Goal: Use online tool/utility: Utilize a website feature to perform a specific function

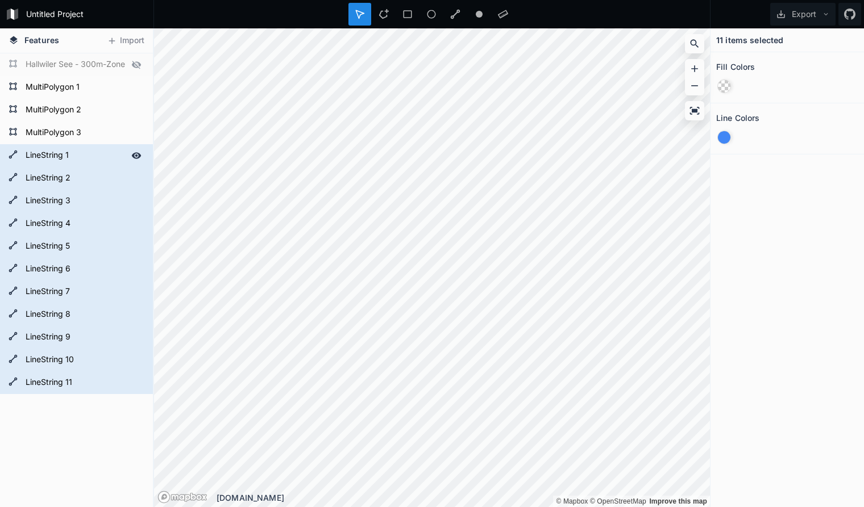
click at [139, 155] on icon at bounding box center [137, 155] width 10 height 6
click at [136, 172] on div at bounding box center [136, 178] width 16 height 16
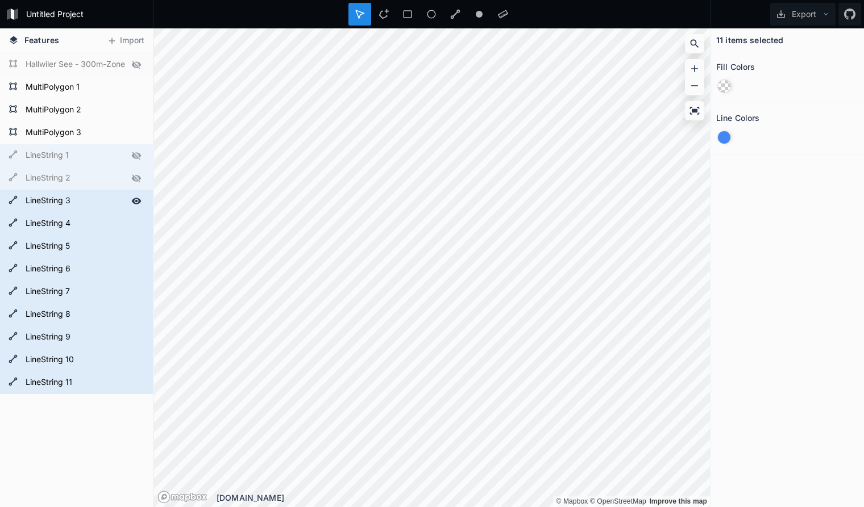
click at [138, 199] on icon at bounding box center [137, 201] width 10 height 6
click at [139, 224] on icon at bounding box center [137, 223] width 10 height 6
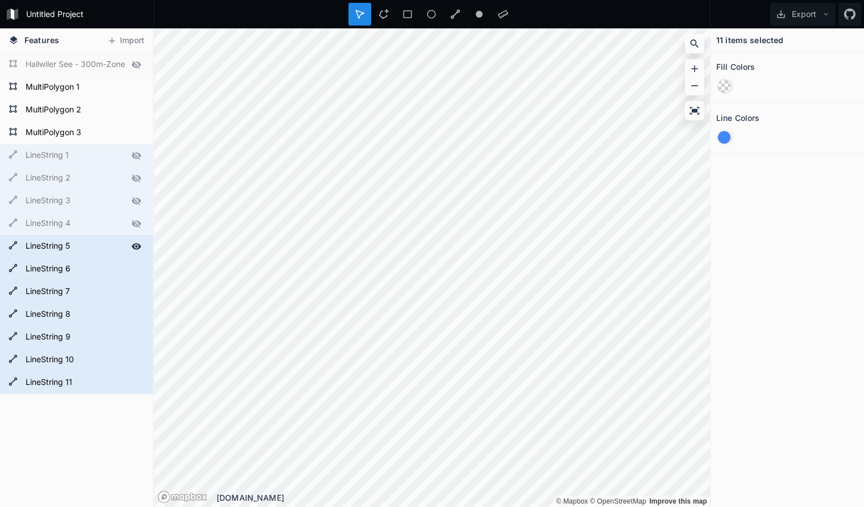
click at [137, 246] on icon at bounding box center [137, 246] width 10 height 6
click at [135, 270] on icon at bounding box center [136, 269] width 10 height 10
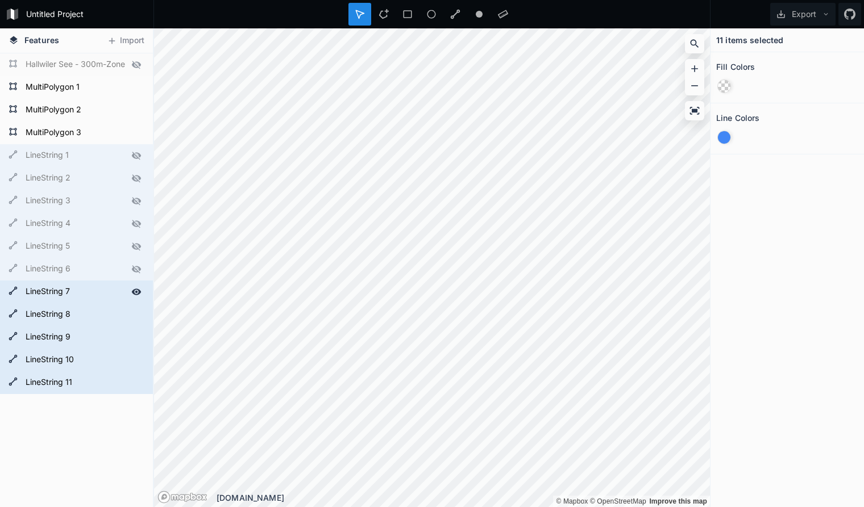
click at [139, 291] on icon at bounding box center [137, 292] width 10 height 6
click at [138, 315] on icon at bounding box center [137, 314] width 10 height 6
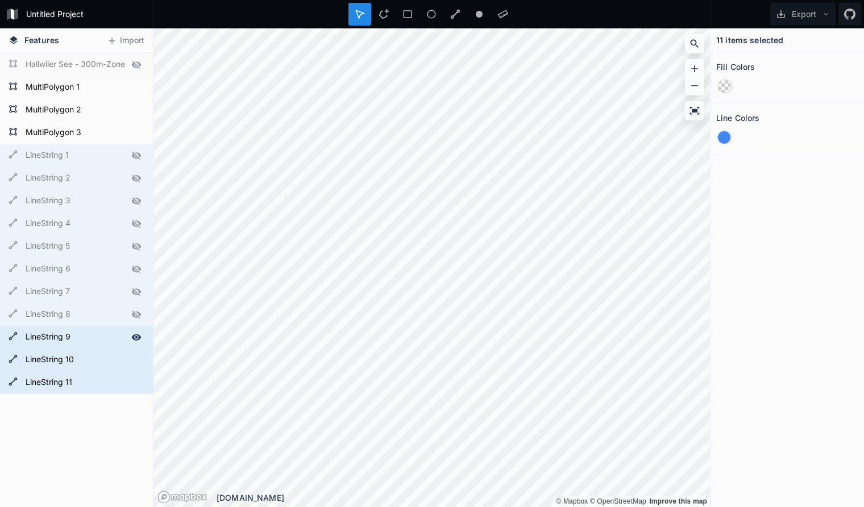
click at [136, 336] on icon at bounding box center [137, 337] width 10 height 6
click at [136, 360] on icon at bounding box center [137, 360] width 10 height 6
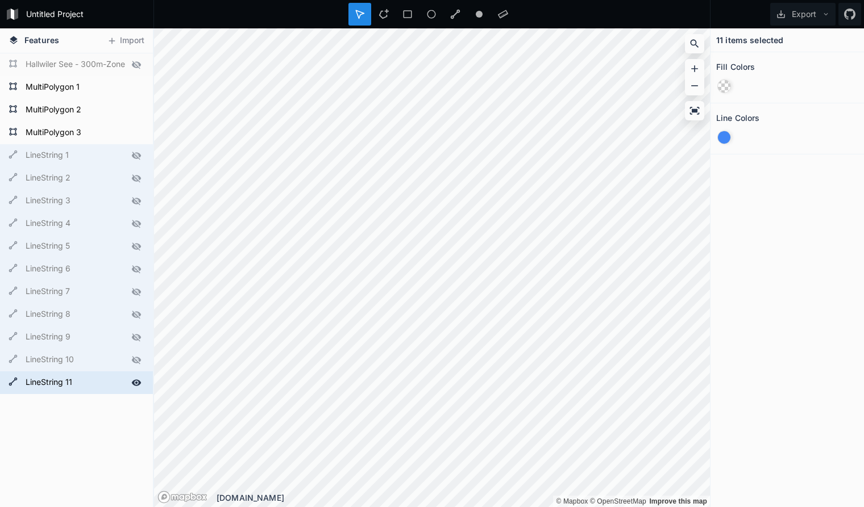
click at [136, 383] on icon at bounding box center [137, 383] width 10 height 6
click at [136, 383] on icon at bounding box center [136, 383] width 9 height 8
click at [79, 360] on form "LineString 10" at bounding box center [75, 360] width 106 height 17
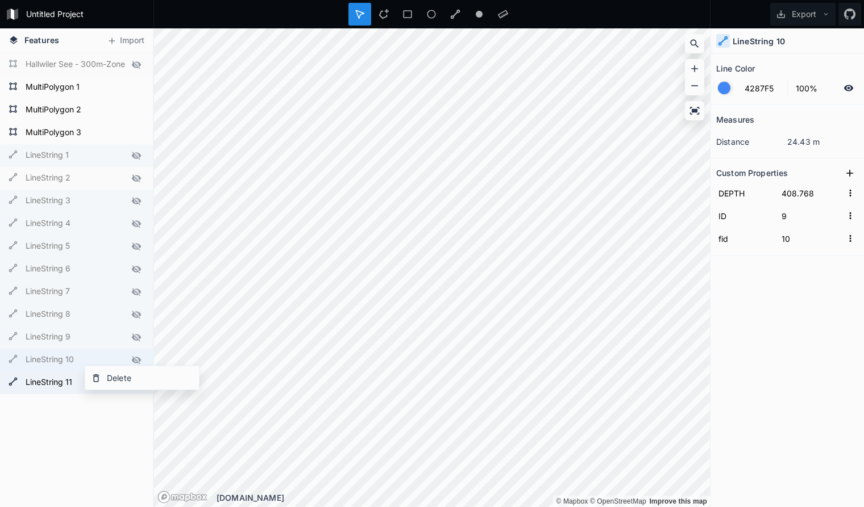
click at [60, 359] on form "LineString 10" at bounding box center [75, 360] width 106 height 17
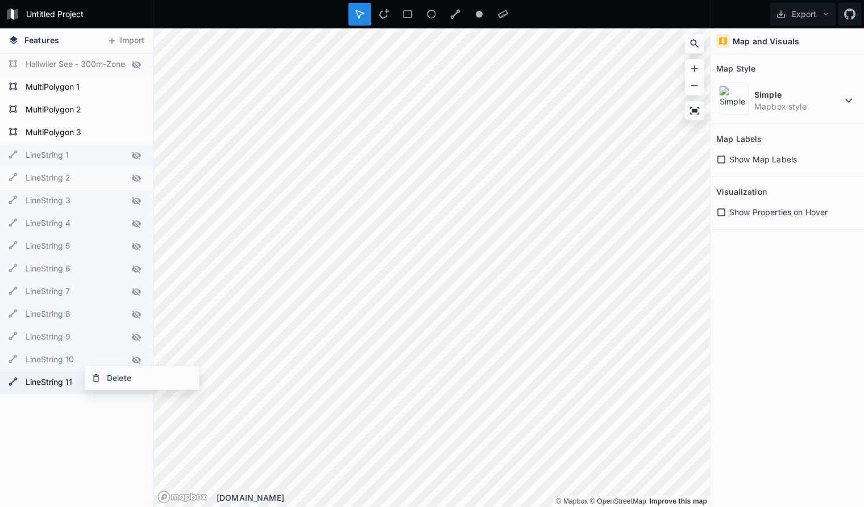
click at [97, 360] on form "LineString 10" at bounding box center [75, 360] width 106 height 17
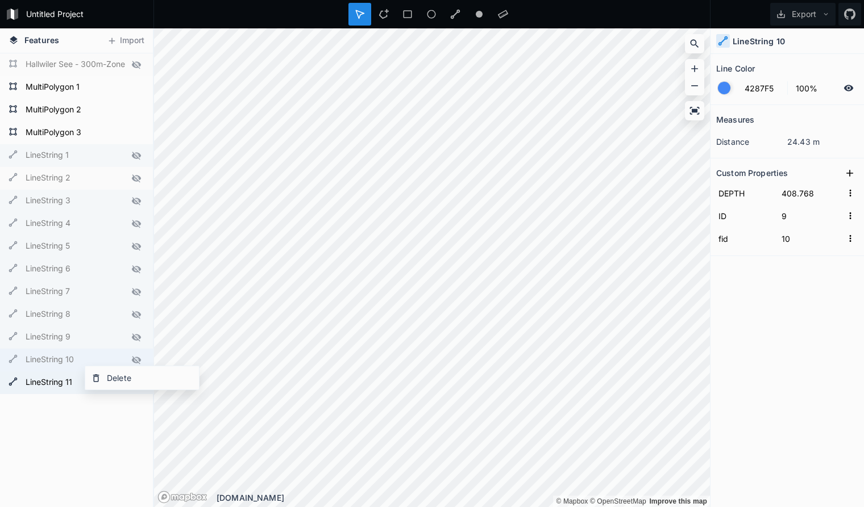
click at [57, 378] on form "LineString 11" at bounding box center [75, 382] width 106 height 17
type input "10"
type input "11"
click at [54, 360] on form "LineString 10" at bounding box center [75, 360] width 106 height 17
type input "9"
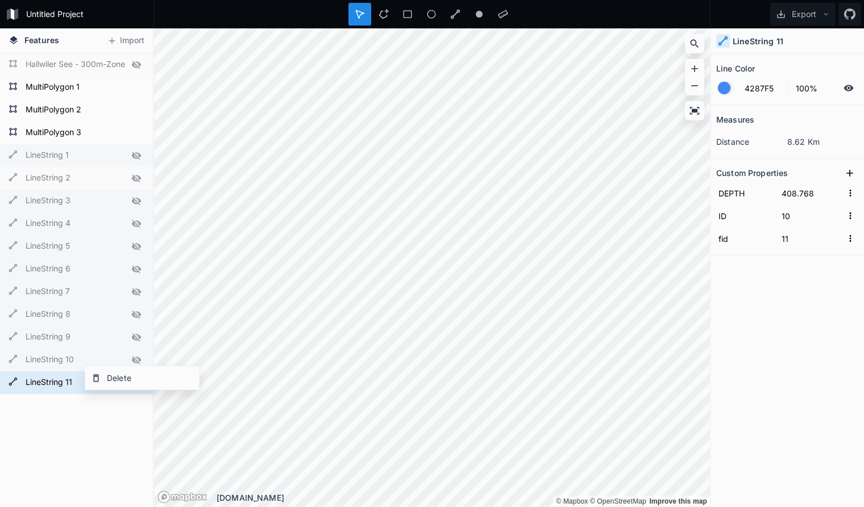
type input "10"
click at [34, 380] on form "LineString 11" at bounding box center [75, 382] width 106 height 17
type input "10"
type input "11"
click at [134, 201] on icon at bounding box center [136, 201] width 9 height 8
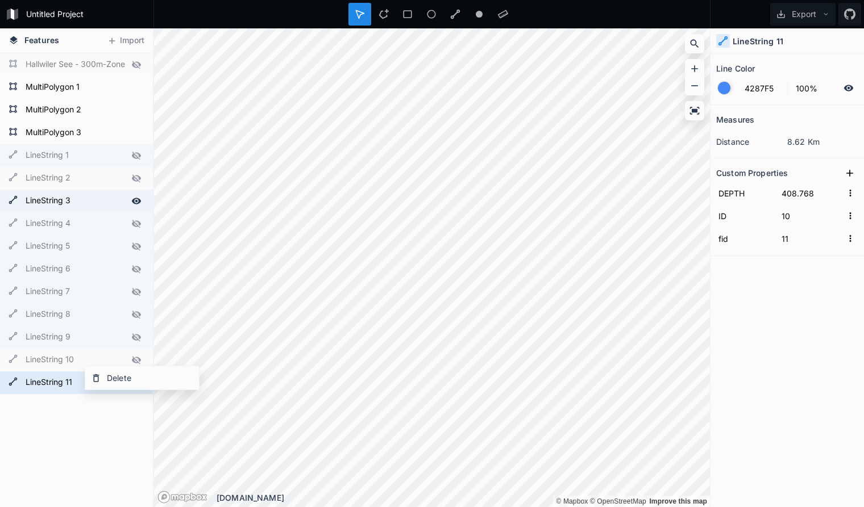
type input "2"
type input "3"
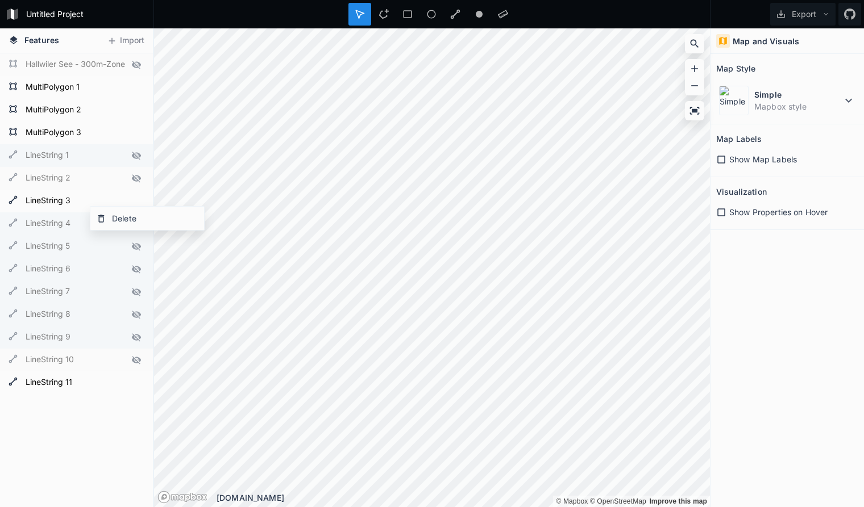
click at [117, 200] on form "LineString 3" at bounding box center [83, 201] width 122 height 17
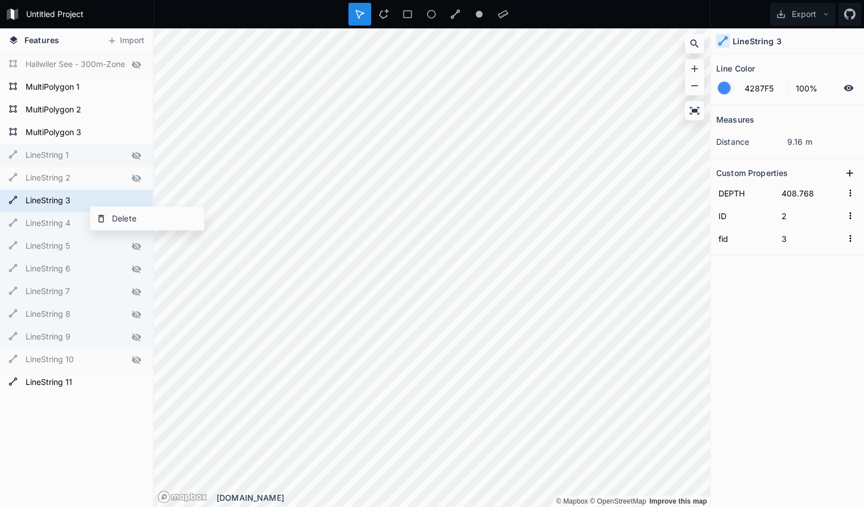
click at [135, 156] on icon at bounding box center [136, 156] width 9 height 8
click at [138, 190] on div "LineString 3" at bounding box center [76, 201] width 153 height 23
click at [136, 177] on icon at bounding box center [136, 178] width 10 height 10
click at [135, 244] on icon at bounding box center [136, 247] width 10 height 10
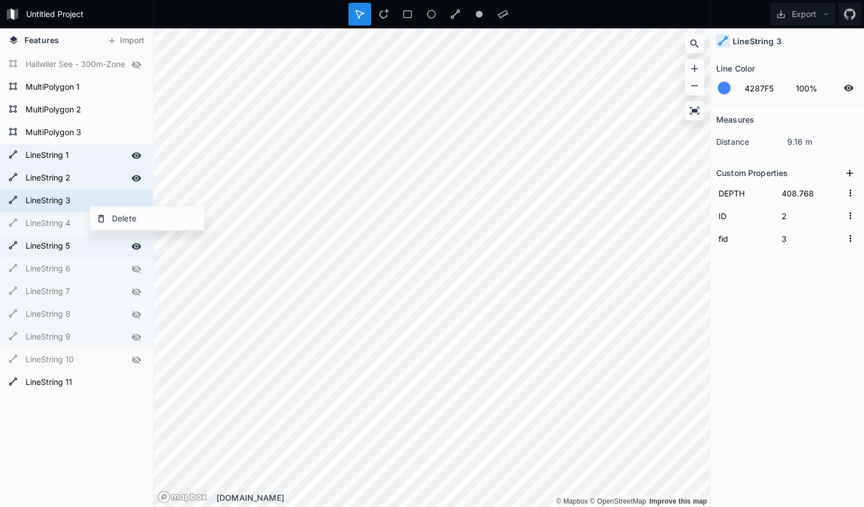
click at [138, 266] on icon at bounding box center [136, 269] width 10 height 10
click at [136, 290] on icon at bounding box center [136, 292] width 10 height 10
click at [136, 361] on icon at bounding box center [136, 360] width 9 height 8
click at [109, 435] on div "LineString 11 LineString 10 LineString 9 LineString 8 LineString 7 LineString 6…" at bounding box center [76, 308] width 153 height 511
click at [136, 338] on icon at bounding box center [136, 338] width 9 height 8
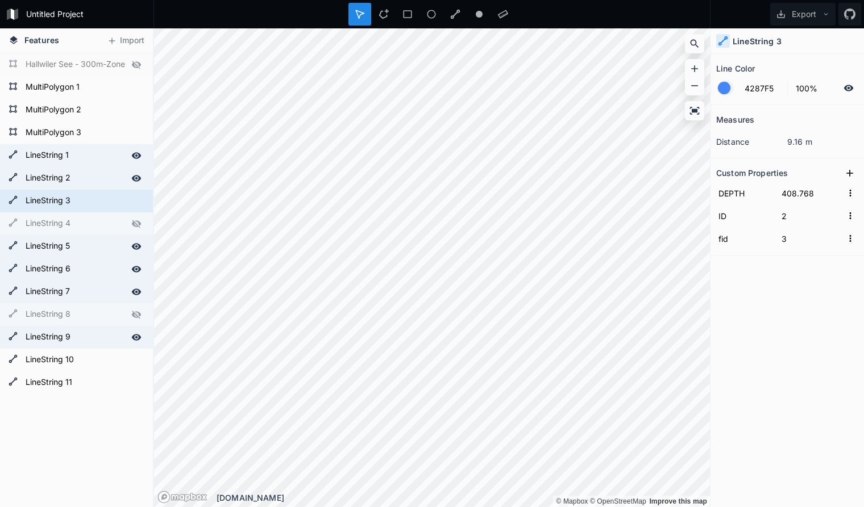
click at [139, 309] on div at bounding box center [136, 315] width 16 height 16
click at [139, 220] on icon at bounding box center [136, 224] width 10 height 10
click at [0, 0] on icon at bounding box center [0, 0] width 0 height 0
click at [138, 386] on icon at bounding box center [136, 383] width 9 height 8
click at [0, 0] on icon at bounding box center [0, 0] width 0 height 0
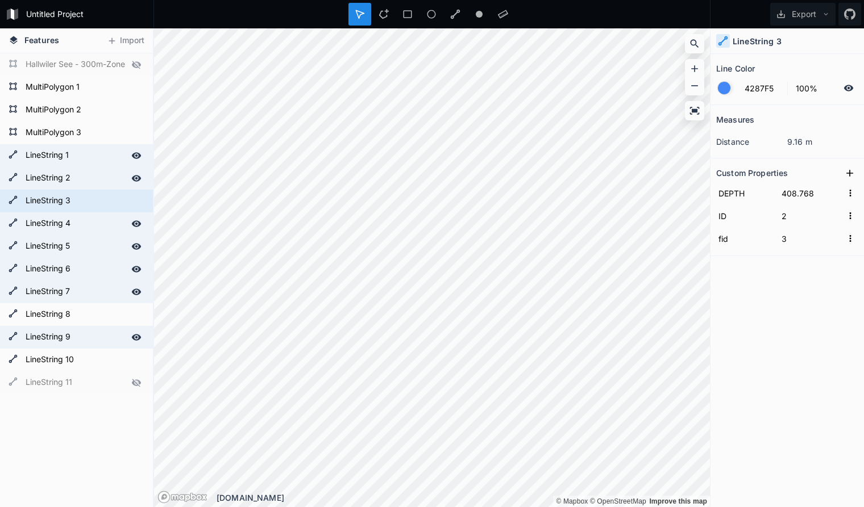
click at [134, 382] on icon at bounding box center [136, 383] width 9 height 8
click at [88, 383] on form "LineString 11" at bounding box center [75, 382] width 106 height 17
type input "10"
type input "11"
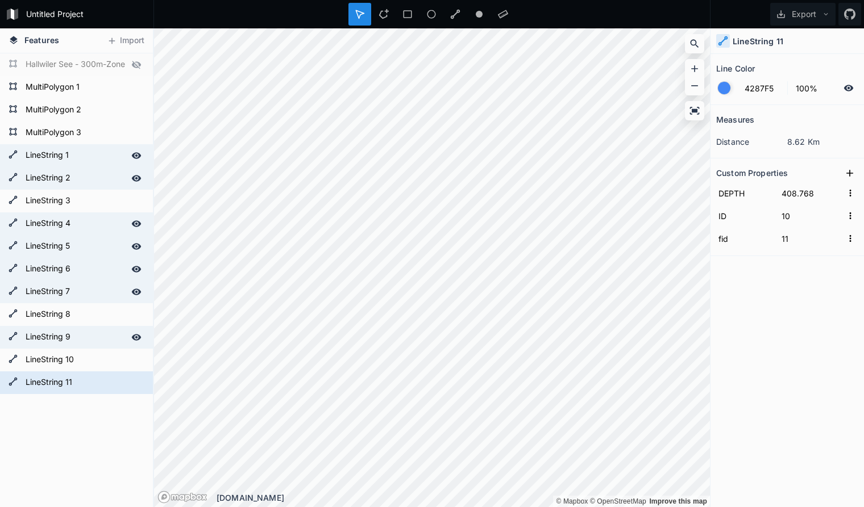
click at [0, 0] on icon at bounding box center [0, 0] width 0 height 0
click at [136, 360] on icon at bounding box center [136, 360] width 10 height 10
click at [95, 383] on form "LineString 11" at bounding box center [75, 382] width 106 height 17
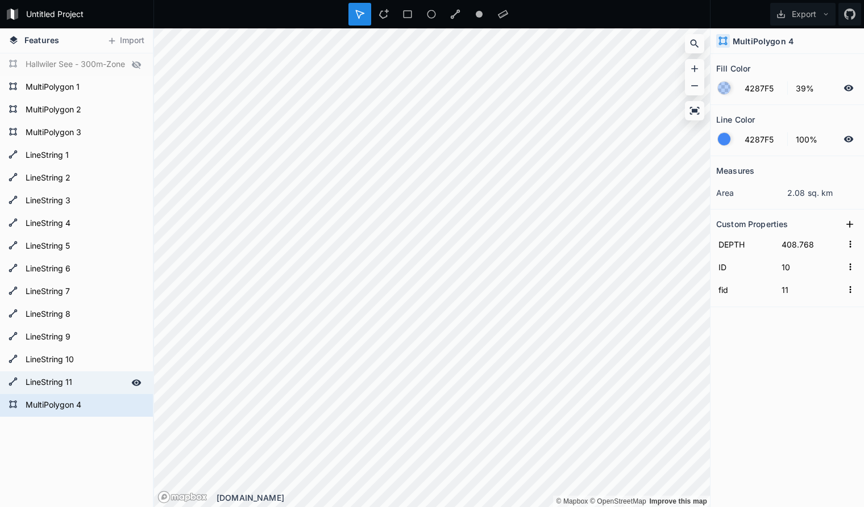
click at [136, 381] on icon at bounding box center [136, 383] width 10 height 10
click at [136, 132] on icon at bounding box center [137, 133] width 10 height 6
click at [136, 132] on icon at bounding box center [136, 133] width 10 height 10
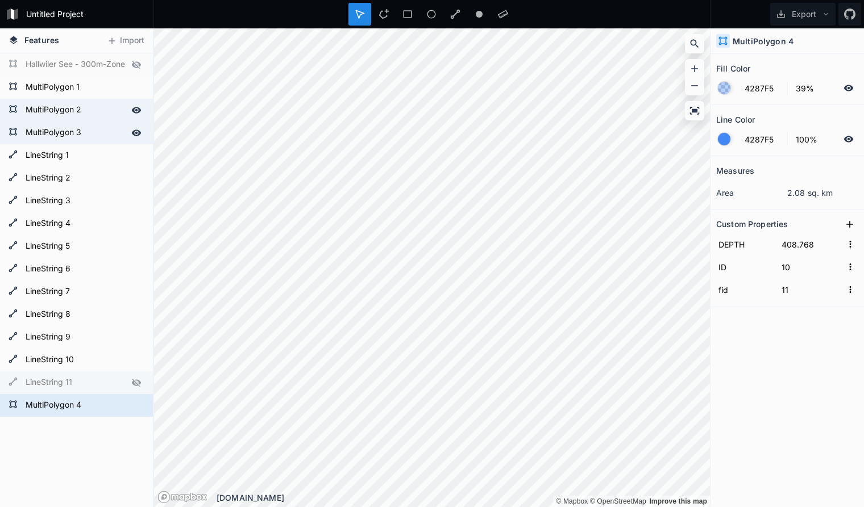
click at [141, 111] on div at bounding box center [136, 110] width 16 height 16
click at [139, 128] on icon at bounding box center [136, 133] width 10 height 10
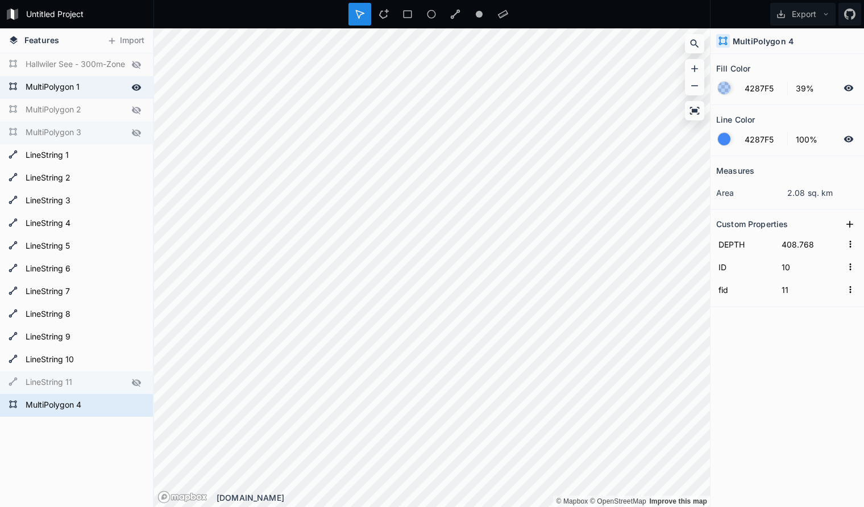
click at [136, 87] on icon at bounding box center [137, 87] width 10 height 6
click at [136, 87] on icon at bounding box center [136, 88] width 9 height 8
click at [138, 105] on div at bounding box center [136, 110] width 16 height 16
click at [141, 132] on icon at bounding box center [136, 133] width 10 height 10
click at [135, 406] on icon at bounding box center [137, 405] width 10 height 6
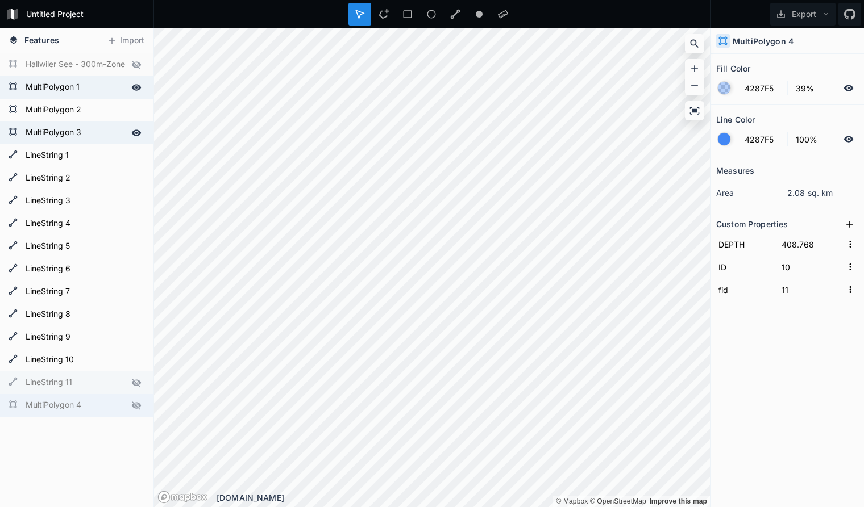
click at [136, 399] on div at bounding box center [136, 406] width 16 height 16
type input "428.768"
type input "0"
type input "1"
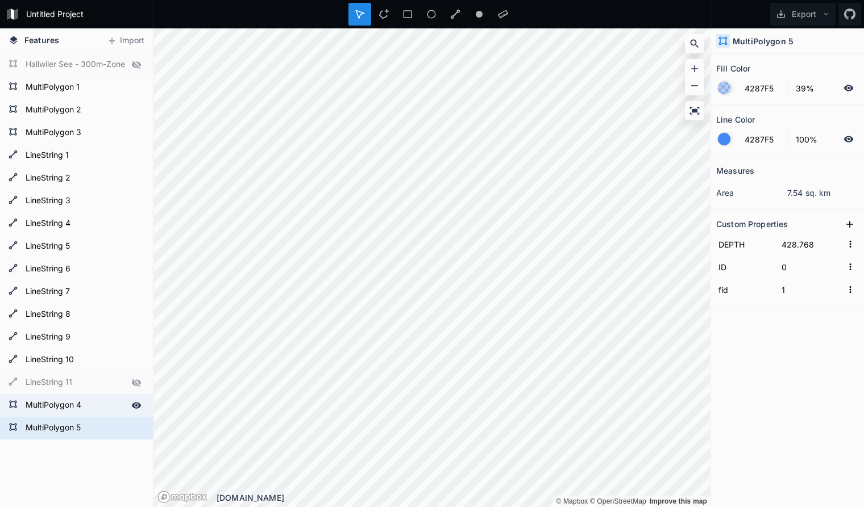
click at [138, 401] on icon at bounding box center [136, 406] width 10 height 10
click at [137, 378] on icon at bounding box center [136, 383] width 10 height 10
click at [135, 427] on icon at bounding box center [136, 428] width 10 height 10
click at [135, 427] on icon at bounding box center [136, 428] width 9 height 8
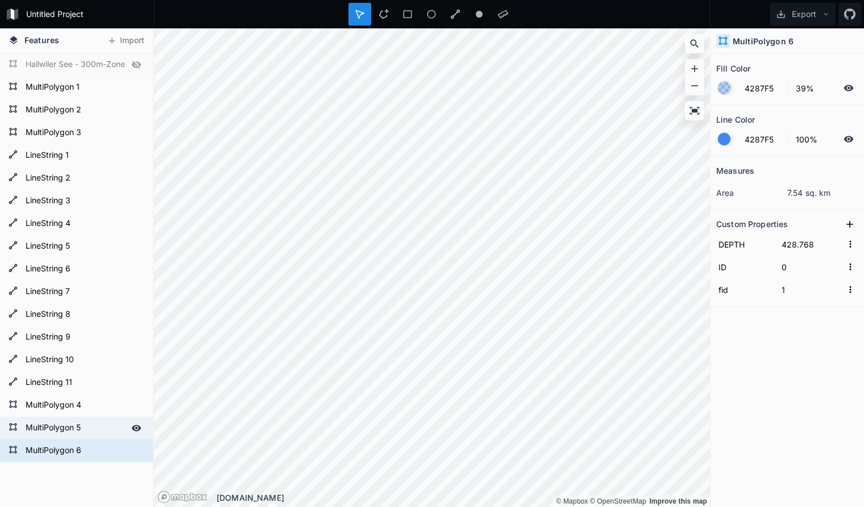
click at [132, 426] on icon at bounding box center [136, 428] width 10 height 10
click at [136, 427] on icon at bounding box center [136, 428] width 10 height 10
click at [140, 449] on icon at bounding box center [136, 451] width 10 height 10
click at [138, 427] on icon at bounding box center [136, 428] width 10 height 10
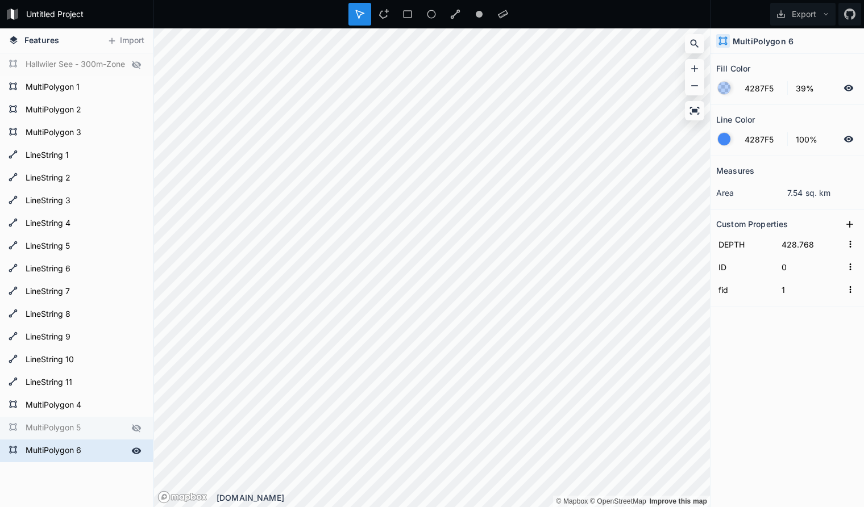
click at [136, 449] on icon at bounding box center [136, 451] width 10 height 10
click at [135, 452] on icon at bounding box center [136, 451] width 10 height 10
click at [138, 430] on icon at bounding box center [136, 428] width 9 height 8
click at [134, 403] on icon at bounding box center [137, 405] width 10 height 6
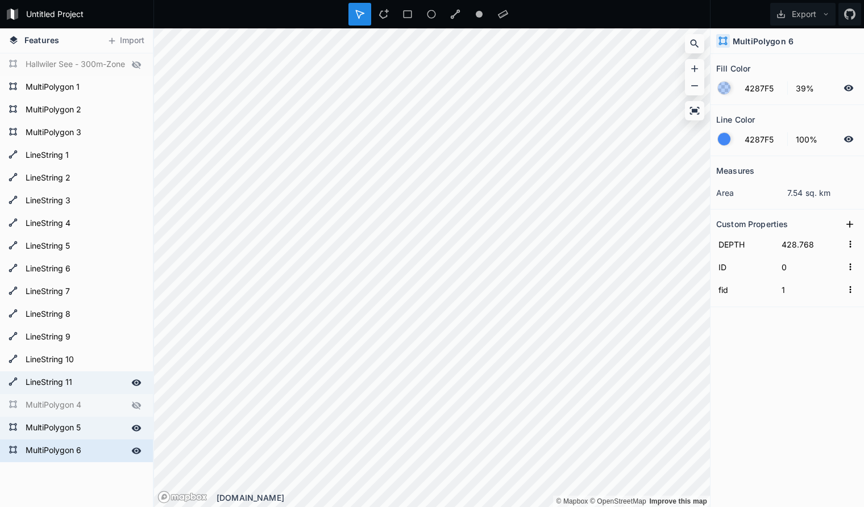
click at [137, 381] on icon at bounding box center [136, 383] width 10 height 10
click at [141, 89] on div at bounding box center [136, 88] width 16 height 16
click at [140, 107] on icon at bounding box center [136, 110] width 10 height 10
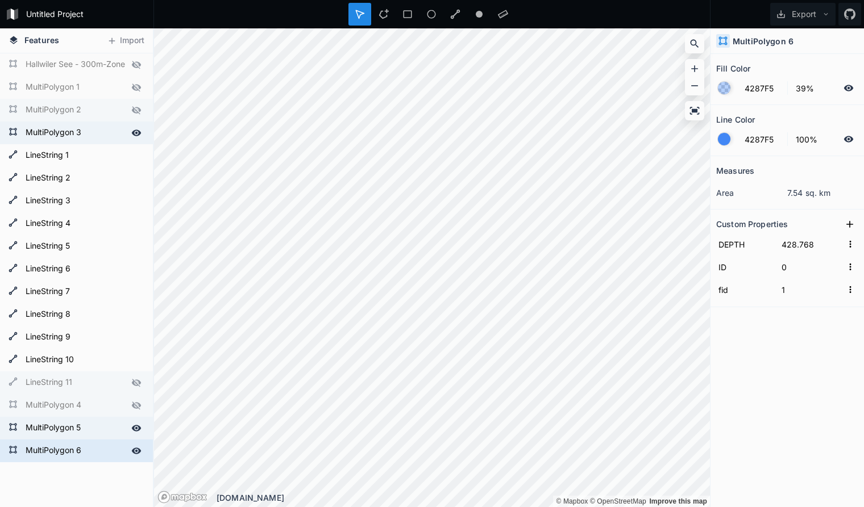
click at [135, 133] on icon at bounding box center [137, 133] width 10 height 6
click at [139, 427] on icon at bounding box center [137, 428] width 10 height 6
click at [139, 427] on icon at bounding box center [136, 428] width 9 height 8
click at [139, 427] on icon at bounding box center [137, 428] width 10 height 6
click at [138, 450] on icon at bounding box center [136, 451] width 10 height 10
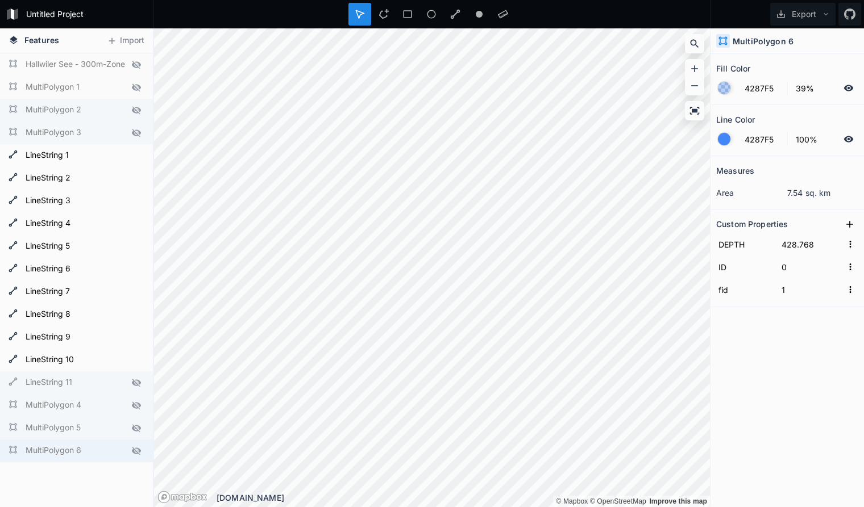
click at [133, 427] on icon at bounding box center [136, 428] width 9 height 8
click at [136, 450] on icon at bounding box center [136, 451] width 10 height 10
click at [135, 427] on icon at bounding box center [136, 428] width 10 height 10
click at [135, 445] on div at bounding box center [136, 451] width 16 height 16
click at [102, 428] on form "MultiPolygon 5" at bounding box center [75, 428] width 106 height 17
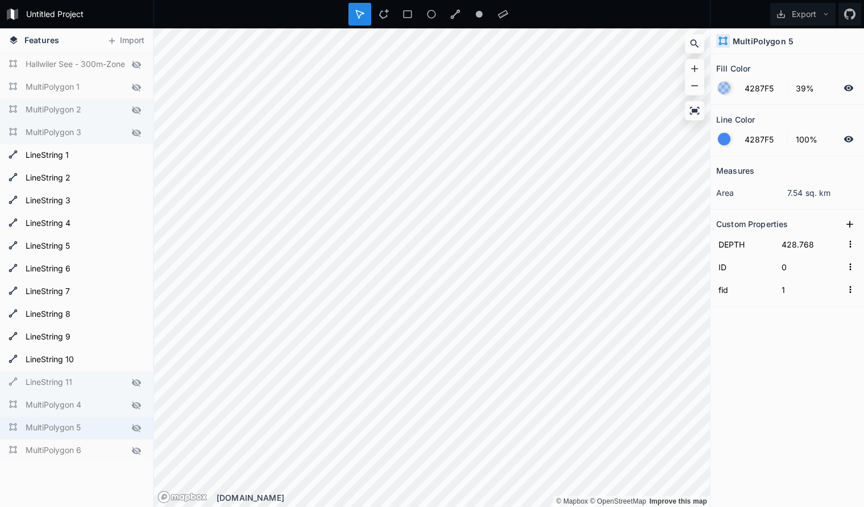
click at [136, 428] on icon at bounding box center [136, 428] width 9 height 8
click at [109, 449] on form "MultiPolygon 6" at bounding box center [75, 451] width 106 height 17
click at [134, 449] on icon at bounding box center [136, 451] width 9 height 8
click at [96, 428] on form "MultiPolygon 5" at bounding box center [75, 428] width 106 height 17
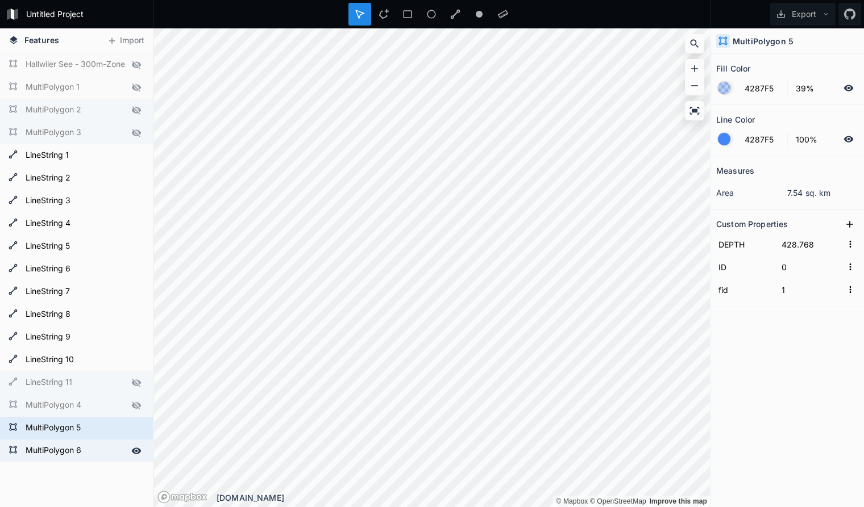
click at [102, 453] on form "MultiPolygon 6" at bounding box center [75, 451] width 106 height 17
click at [100, 438] on div "MultiPolygon 5" at bounding box center [76, 428] width 153 height 23
click at [100, 453] on form "MultiPolygon 6" at bounding box center [75, 451] width 106 height 17
click at [99, 427] on form "MultiPolygon 5" at bounding box center [75, 428] width 106 height 17
click at [100, 448] on form "MultiPolygon 6" at bounding box center [75, 451] width 106 height 17
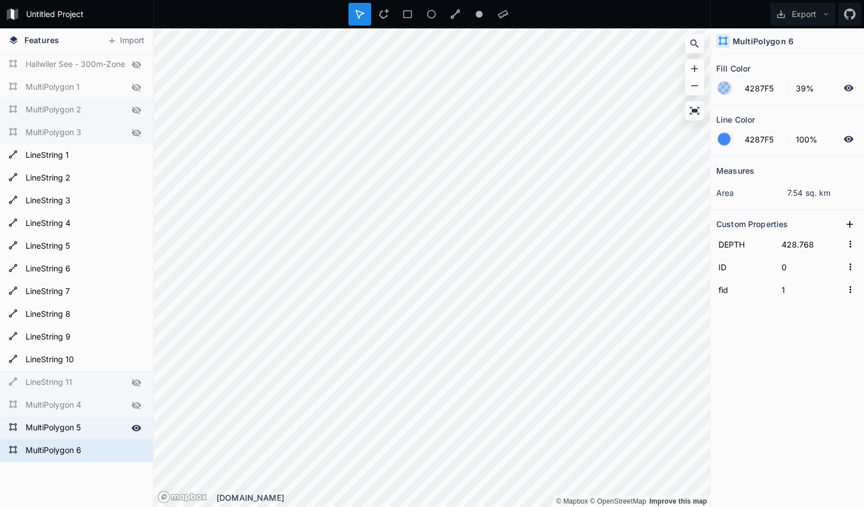
click at [100, 431] on form "MultiPolygon 5" at bounding box center [75, 428] width 106 height 17
click at [93, 426] on form "MultiPolygon 5" at bounding box center [75, 428] width 106 height 17
click at [94, 448] on form "MultiPolygon 6" at bounding box center [75, 451] width 106 height 17
click at [92, 427] on form "MultiPolygon 5" at bounding box center [75, 428] width 106 height 17
click at [88, 448] on form "MultiPolygon 6" at bounding box center [75, 451] width 106 height 17
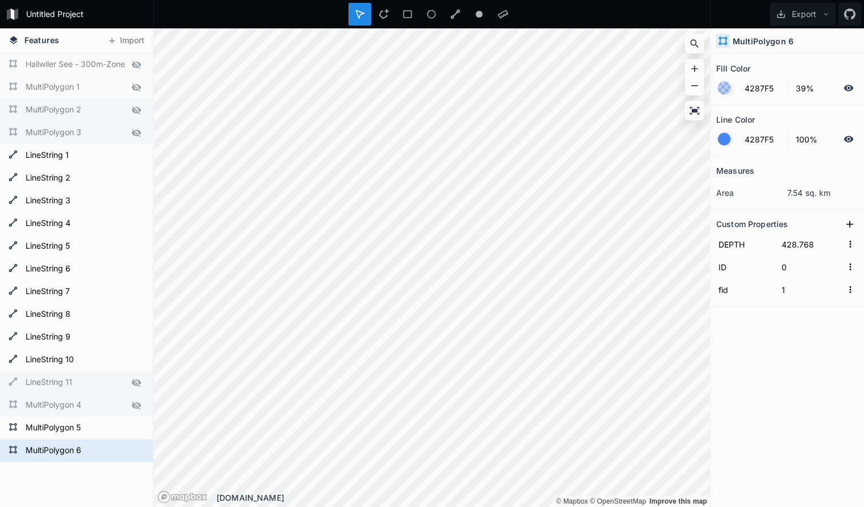
click at [0, 0] on icon at bounding box center [0, 0] width 0 height 0
click at [42, 450] on form "MultiPolygon 6" at bounding box center [75, 451] width 106 height 17
click at [37, 449] on form "MultiPolygon 6" at bounding box center [75, 451] width 106 height 17
click at [772, 39] on h4 "MultiPolygon 6" at bounding box center [762, 41] width 61 height 12
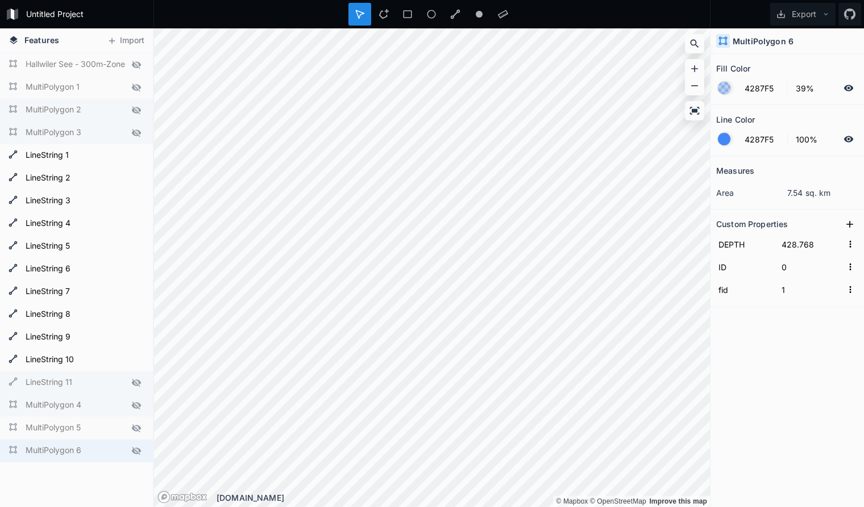
click at [792, 40] on div "MultiPolygon 6" at bounding box center [786, 41] width 153 height 26
click at [799, 40] on div "MultiPolygon 6" at bounding box center [786, 41] width 153 height 26
click at [781, 40] on h4 "MultiPolygon 6" at bounding box center [762, 41] width 61 height 12
click at [815, 39] on div "MultiPolygon 6" at bounding box center [786, 41] width 153 height 26
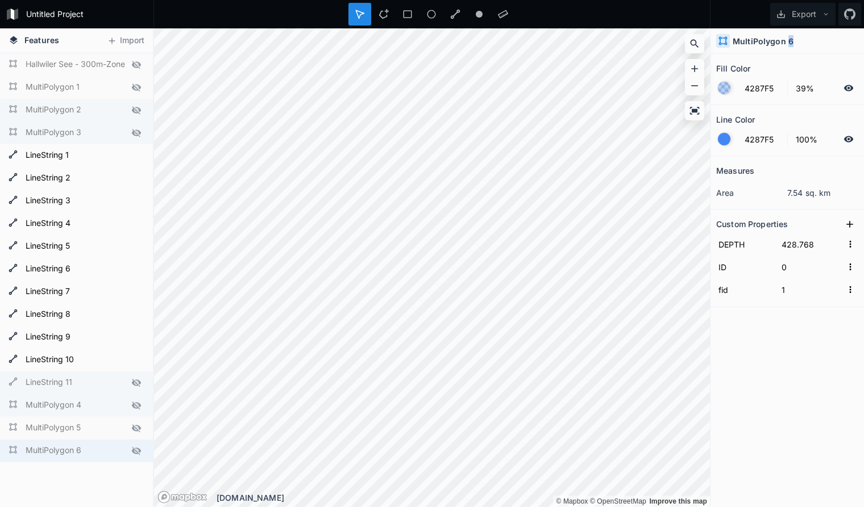
click at [815, 39] on div "MultiPolygon 6" at bounding box center [786, 41] width 153 height 26
drag, startPoint x: 793, startPoint y: 40, endPoint x: 748, endPoint y: 36, distance: 45.1
click at [748, 36] on div "MultiPolygon 6" at bounding box center [786, 41] width 153 height 26
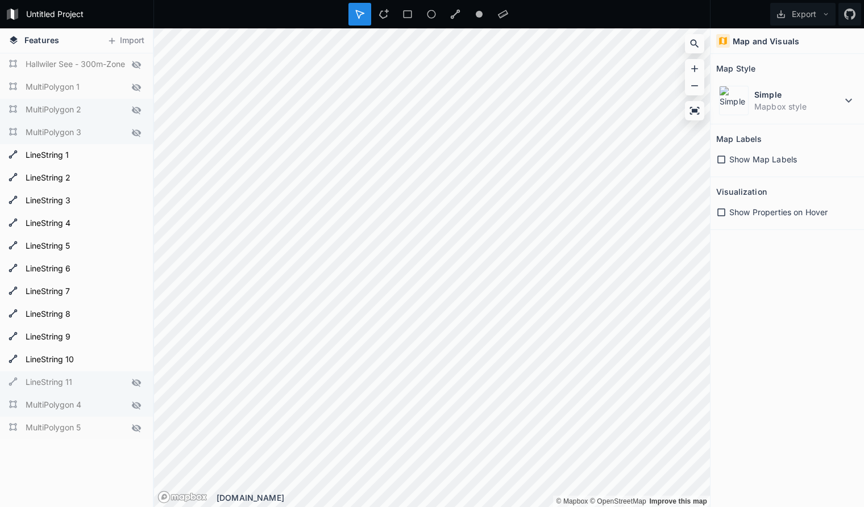
click at [765, 45] on h4 "Map and Visuals" at bounding box center [765, 41] width 66 height 12
click at [787, 332] on div "Map and Visuals Map Style Simple Mapbox style Map Labels Show Map Labels Visual…" at bounding box center [786, 267] width 153 height 479
click at [847, 101] on icon at bounding box center [848, 101] width 7 height 4
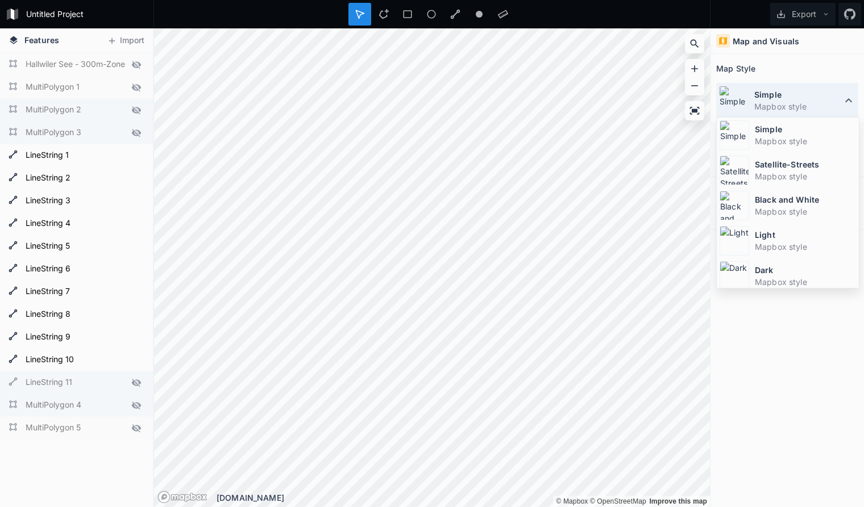
click at [847, 101] on icon at bounding box center [848, 100] width 7 height 4
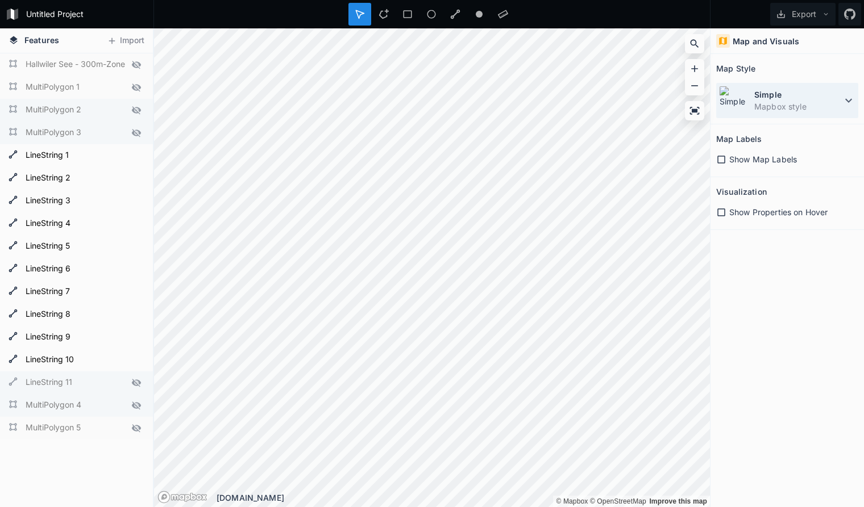
click at [847, 101] on icon at bounding box center [848, 101] width 7 height 4
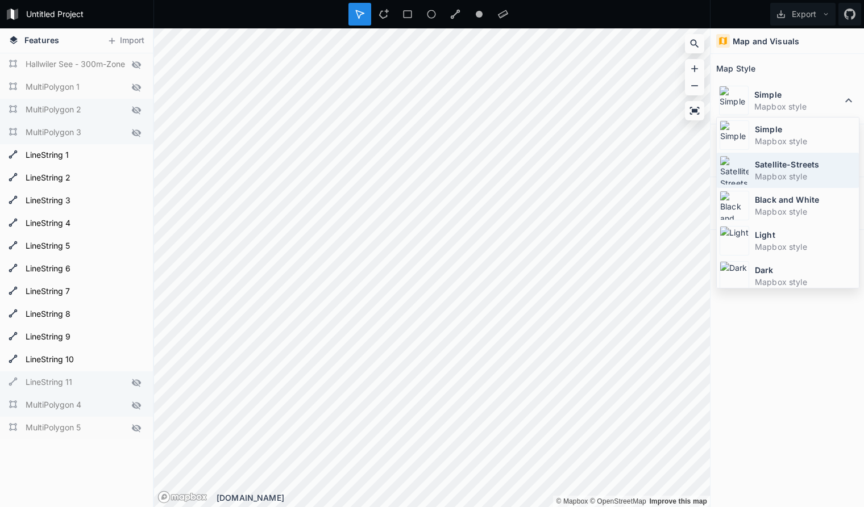
click at [818, 169] on dt "Satellite-Streets" at bounding box center [805, 165] width 101 height 12
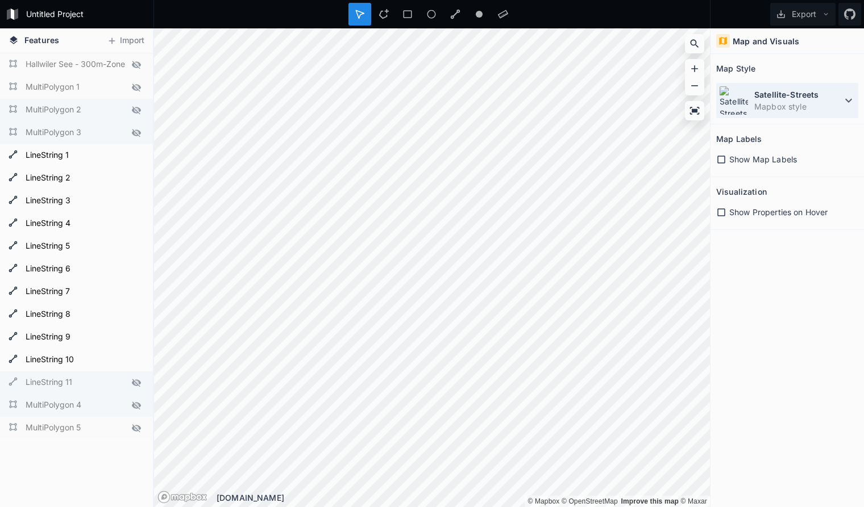
click at [847, 95] on icon at bounding box center [849, 101] width 14 height 14
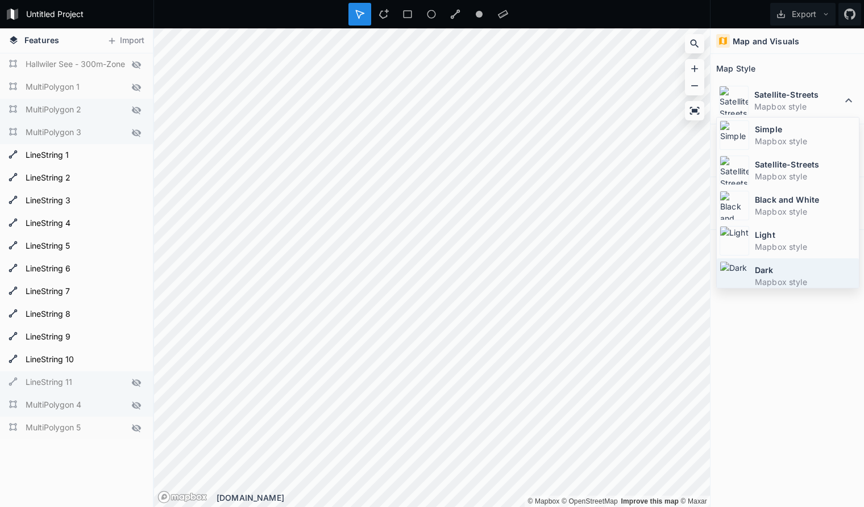
click at [784, 276] on dt "Dark" at bounding box center [805, 270] width 101 height 12
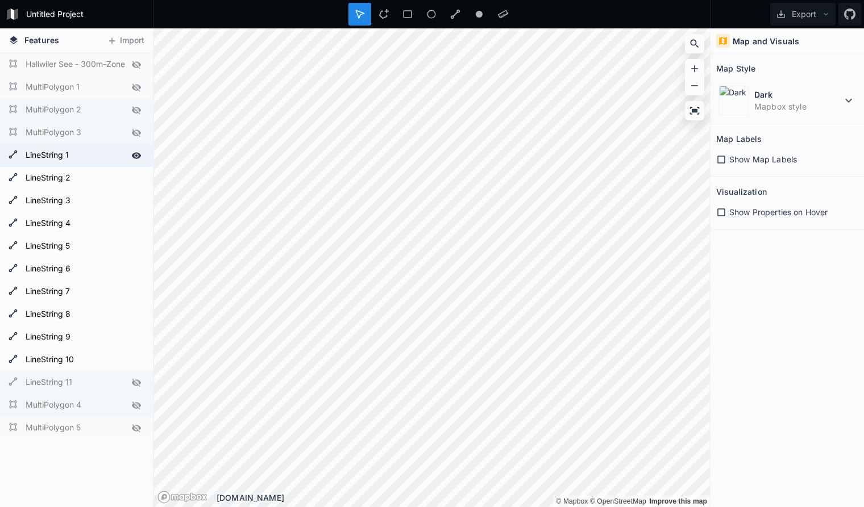
click at [136, 156] on icon at bounding box center [137, 155] width 10 height 6
click at [136, 174] on icon at bounding box center [136, 178] width 10 height 10
click at [136, 195] on div at bounding box center [136, 201] width 16 height 16
click at [137, 218] on div at bounding box center [136, 224] width 16 height 16
click at [137, 244] on icon at bounding box center [137, 246] width 10 height 6
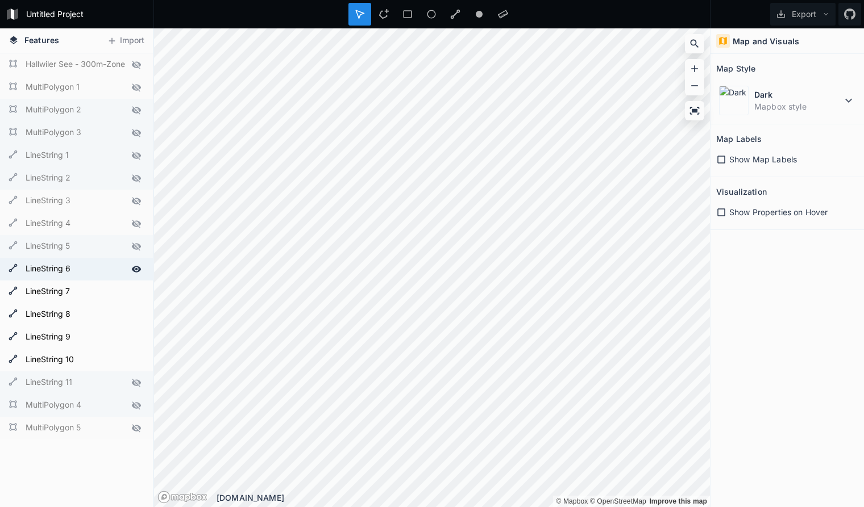
click at [134, 270] on icon at bounding box center [137, 269] width 10 height 6
click at [135, 292] on icon at bounding box center [136, 292] width 10 height 10
click at [136, 314] on icon at bounding box center [137, 314] width 10 height 6
click at [136, 336] on icon at bounding box center [136, 337] width 10 height 10
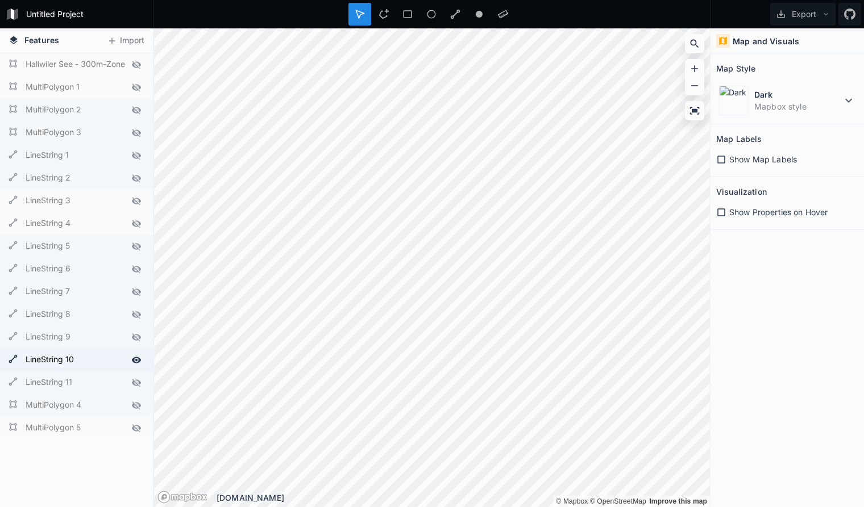
click at [137, 352] on div at bounding box center [136, 360] width 16 height 16
click at [134, 382] on icon at bounding box center [136, 383] width 9 height 8
click at [134, 405] on icon at bounding box center [136, 406] width 9 height 8
click at [135, 382] on icon at bounding box center [136, 383] width 10 height 10
click at [135, 404] on icon at bounding box center [136, 406] width 10 height 10
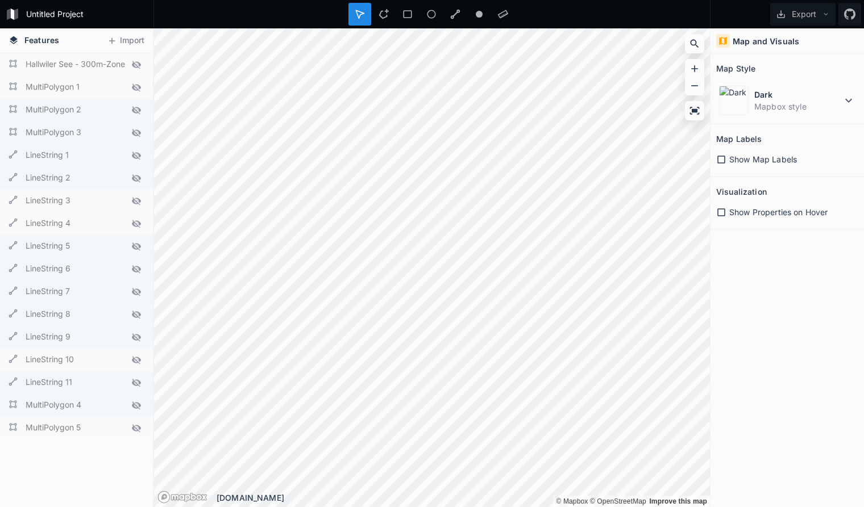
click at [137, 428] on icon at bounding box center [136, 428] width 10 height 10
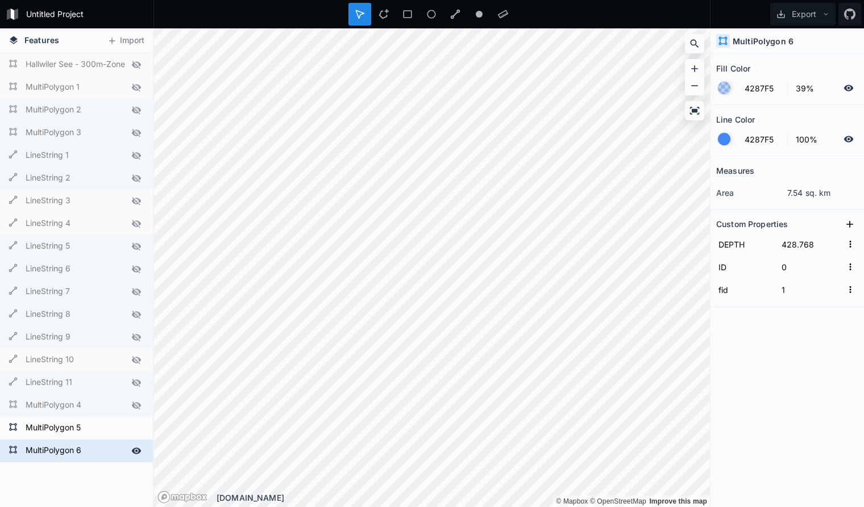
click at [138, 451] on icon at bounding box center [137, 451] width 10 height 6
click at [138, 429] on icon at bounding box center [137, 428] width 10 height 6
click at [137, 448] on icon at bounding box center [136, 451] width 10 height 10
click at [136, 448] on icon at bounding box center [136, 451] width 10 height 10
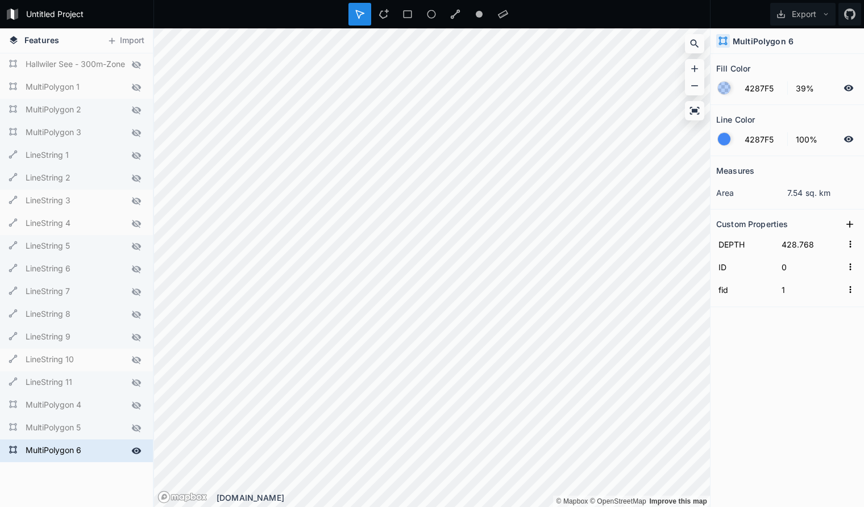
click at [137, 426] on icon at bounding box center [136, 428] width 9 height 8
click at [107, 426] on form "MultiPolygon 5" at bounding box center [75, 428] width 106 height 17
click at [113, 451] on form "MultiPolygon 6" at bounding box center [75, 451] width 106 height 17
click at [107, 429] on form "MultiPolygon 5" at bounding box center [75, 428] width 106 height 17
click at [112, 447] on form "MultiPolygon 6" at bounding box center [75, 451] width 106 height 17
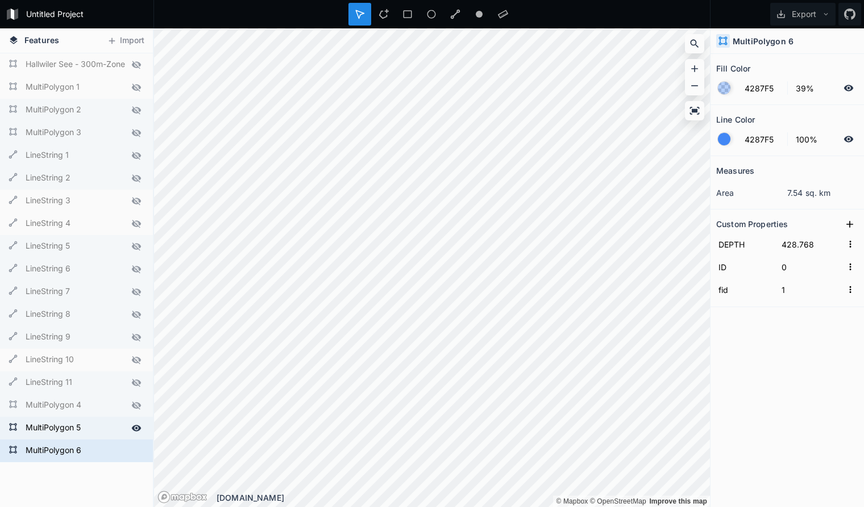
click at [106, 423] on form "MultiPolygon 5" at bounding box center [75, 428] width 106 height 17
click at [106, 449] on form "MultiPolygon 6" at bounding box center [75, 451] width 106 height 17
click at [106, 429] on form "MultiPolygon 5" at bounding box center [75, 428] width 106 height 17
click at [113, 452] on form "MultiPolygon 6" at bounding box center [75, 451] width 106 height 17
click at [106, 433] on form "MultiPolygon 5" at bounding box center [75, 428] width 106 height 17
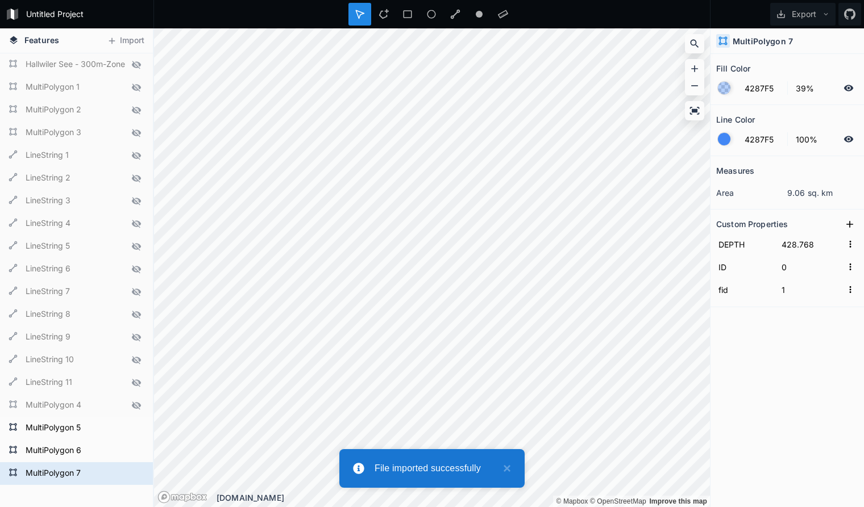
type input "438.768"
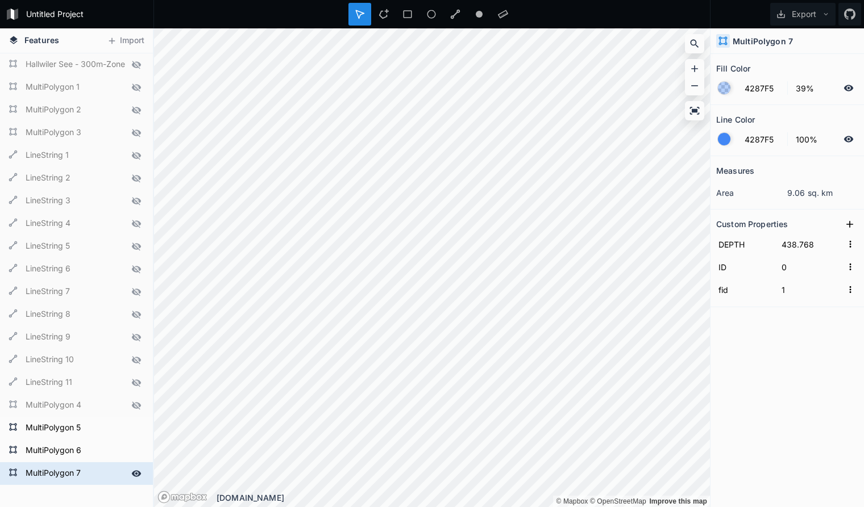
click at [141, 472] on icon at bounding box center [136, 474] width 10 height 10
click at [139, 493] on icon at bounding box center [136, 497] width 10 height 10
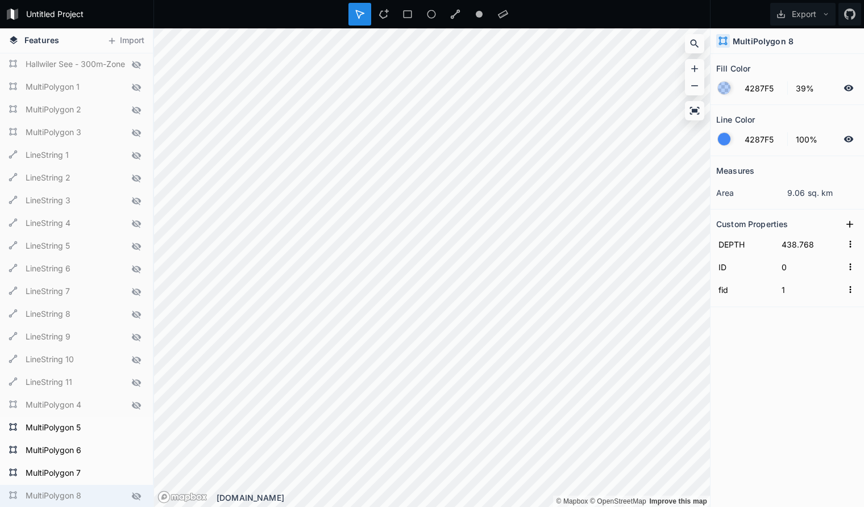
click at [139, 493] on icon at bounding box center [136, 497] width 10 height 10
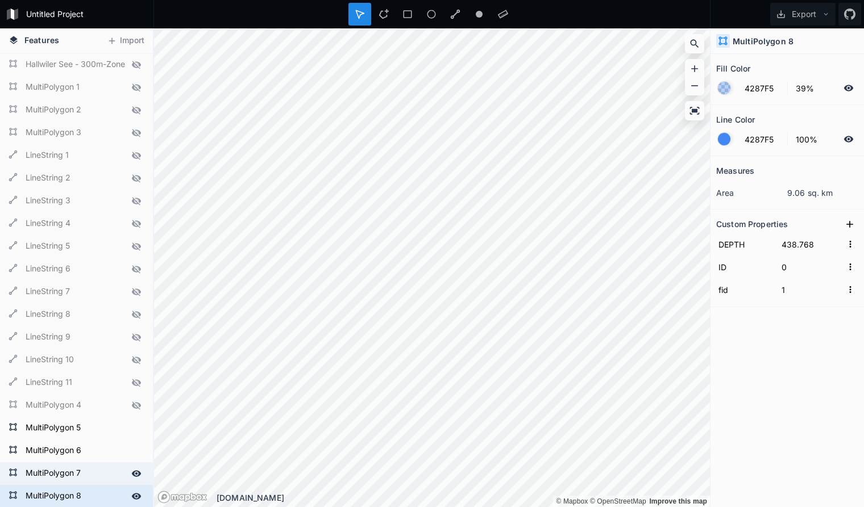
click at [107, 474] on form "MultiPolygon 7" at bounding box center [75, 473] width 106 height 17
click at [105, 494] on form "MultiPolygon 8" at bounding box center [75, 496] width 106 height 17
click at [99, 476] on form "MultiPolygon 7" at bounding box center [75, 473] width 106 height 17
click at [101, 496] on form "MultiPolygon 8" at bounding box center [75, 496] width 106 height 17
click at [95, 476] on form "MultiPolygon 7" at bounding box center [75, 473] width 106 height 17
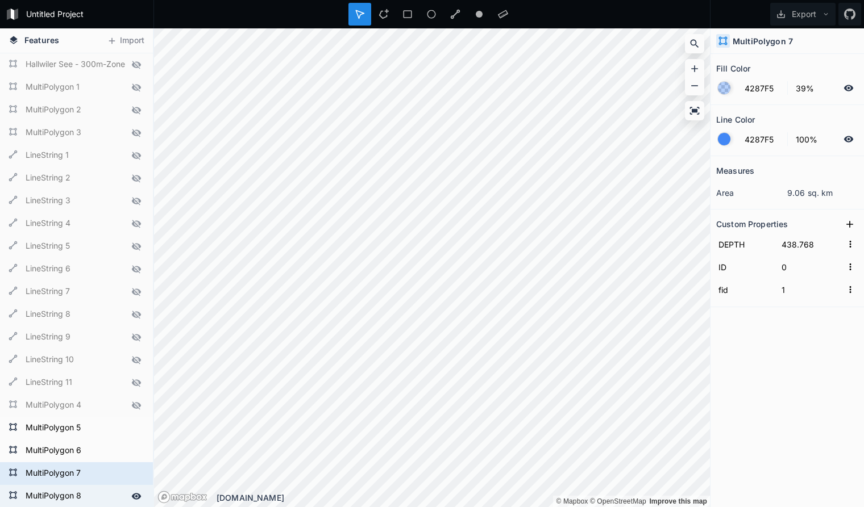
click at [110, 497] on form "MultiPolygon 8" at bounding box center [75, 496] width 106 height 17
click at [111, 476] on form "MultiPolygon 7" at bounding box center [75, 473] width 106 height 17
click at [115, 494] on form "MultiPolygon 8" at bounding box center [75, 496] width 106 height 17
click at [113, 483] on div "MultiPolygon 7" at bounding box center [76, 474] width 153 height 23
click at [116, 494] on form "MultiPolygon 8" at bounding box center [75, 496] width 106 height 17
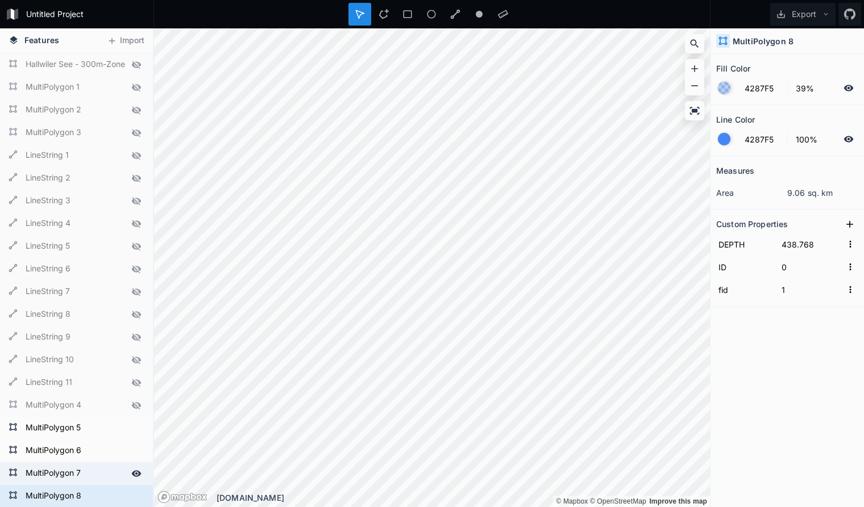
click at [113, 484] on div "MultiPolygon 7" at bounding box center [76, 474] width 153 height 23
